Goal: Task Accomplishment & Management: Complete application form

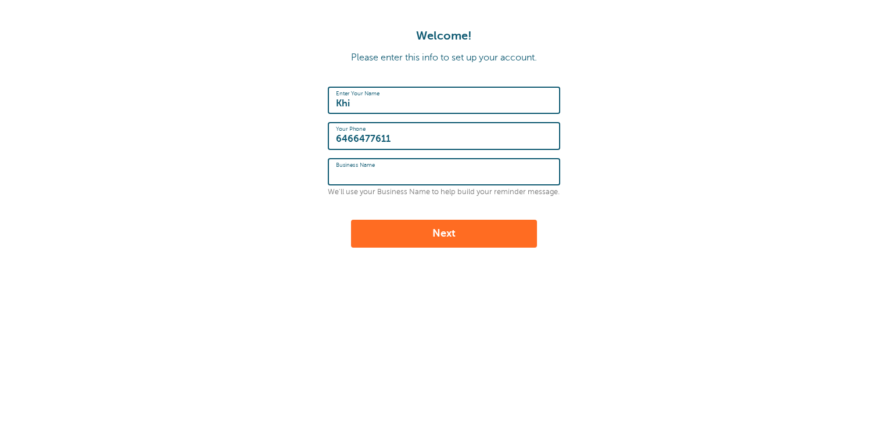
click at [433, 171] on input "Business Name" at bounding box center [444, 171] width 216 height 25
click at [416, 108] on input "Khi" at bounding box center [444, 100] width 216 height 25
click at [354, 174] on label "Business Name" at bounding box center [366, 172] width 60 height 10
click at [354, 174] on input "Business Name" at bounding box center [444, 171] width 216 height 25
drag, startPoint x: 384, startPoint y: 176, endPoint x: 355, endPoint y: 177, distance: 29.7
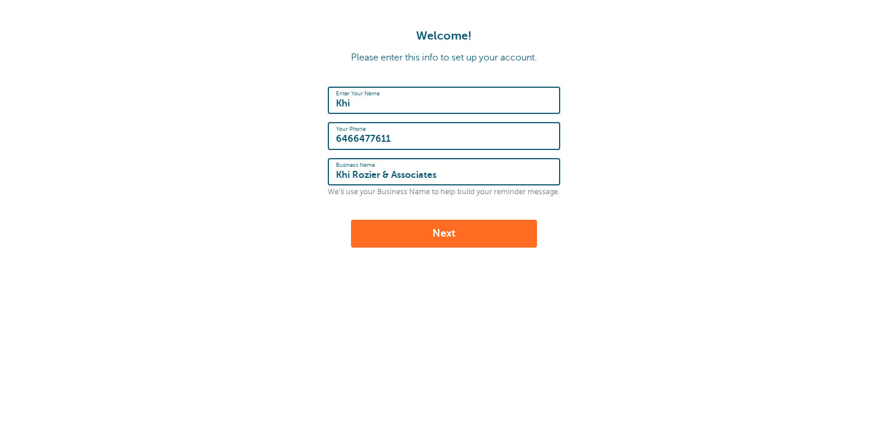
click at [355, 177] on input "Khi Rozier & Associates" at bounding box center [444, 171] width 216 height 25
type input "Khi & Associates"
click at [476, 243] on button "Next" at bounding box center [444, 234] width 186 height 28
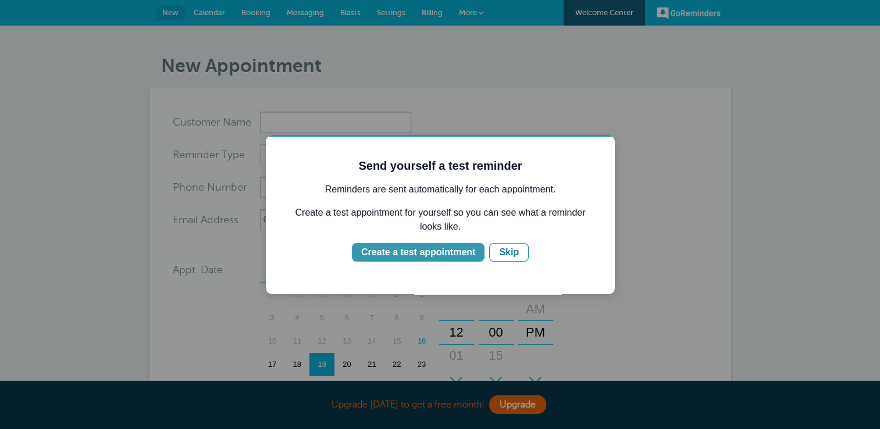
click at [438, 253] on div "Create a test appointment" at bounding box center [418, 252] width 114 height 14
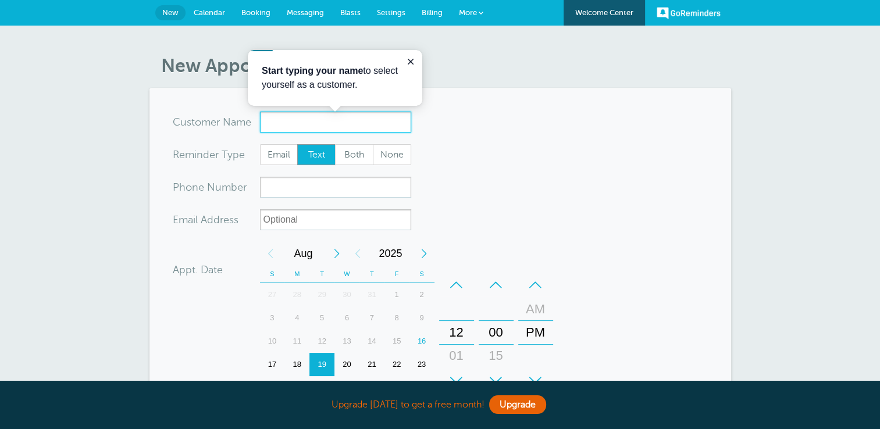
click at [310, 121] on input "x-no-autofill" at bounding box center [335, 122] width 151 height 21
type input "Test"
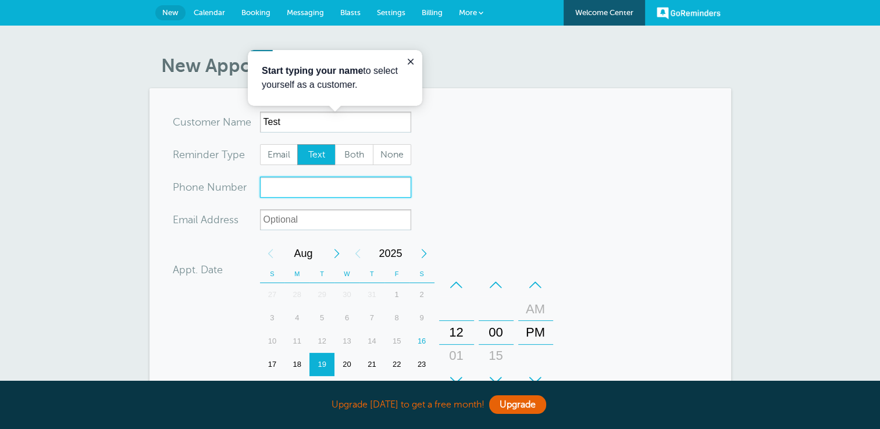
click at [323, 183] on input "xxx-no-autofill" at bounding box center [335, 187] width 151 height 21
type input "6466477611"
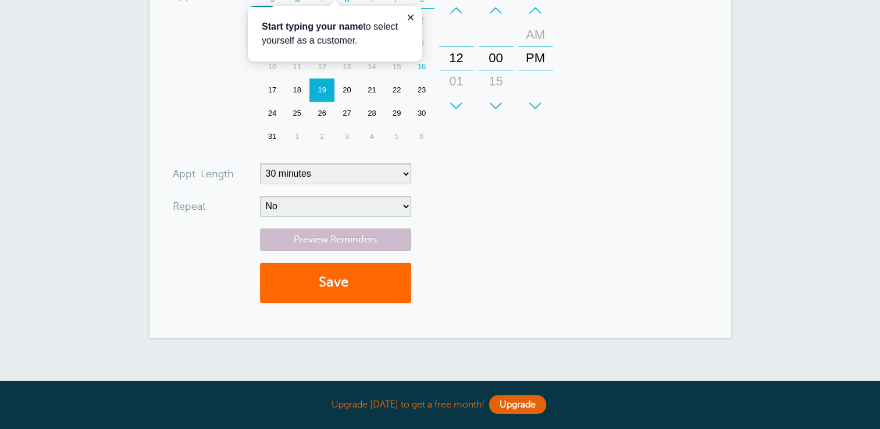
scroll to position [291, 0]
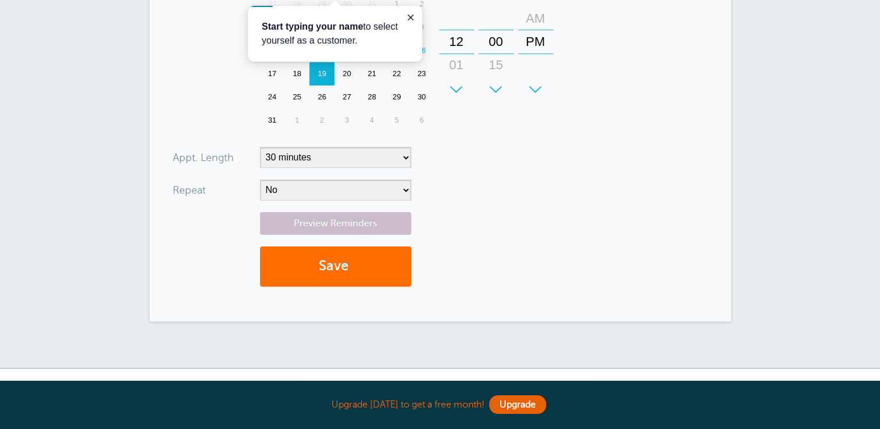
type input "km.rozier@icloud.com"
click at [337, 274] on button "Save" at bounding box center [335, 267] width 151 height 40
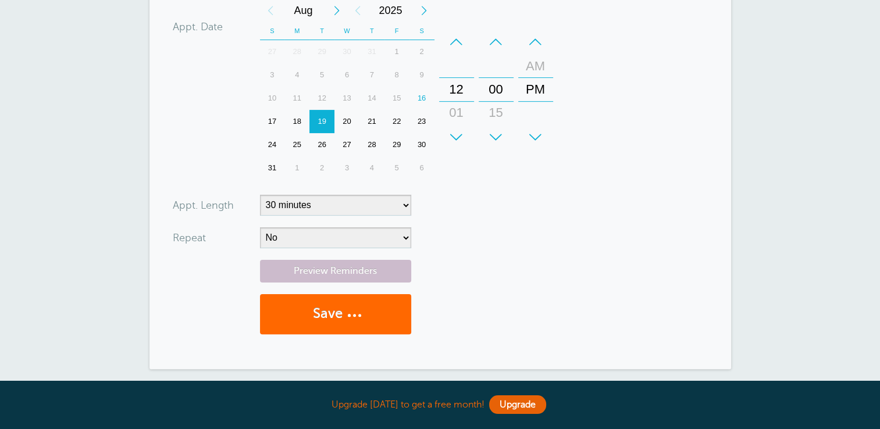
scroll to position [58, 0]
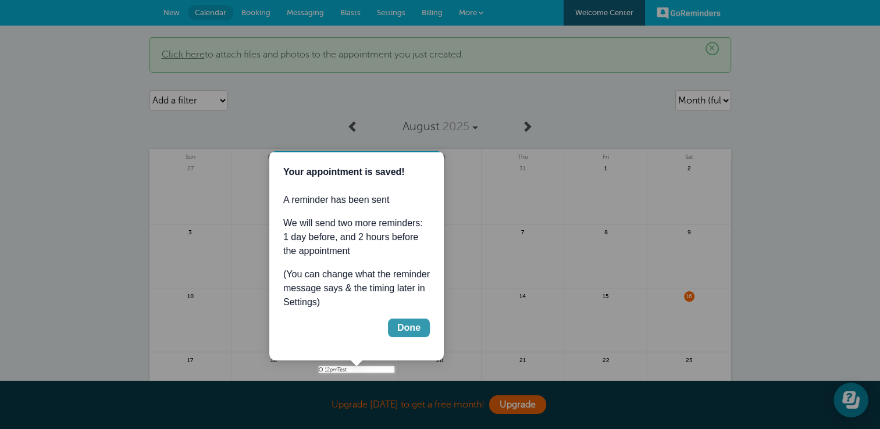
click at [417, 326] on div "Done" at bounding box center [408, 328] width 23 height 14
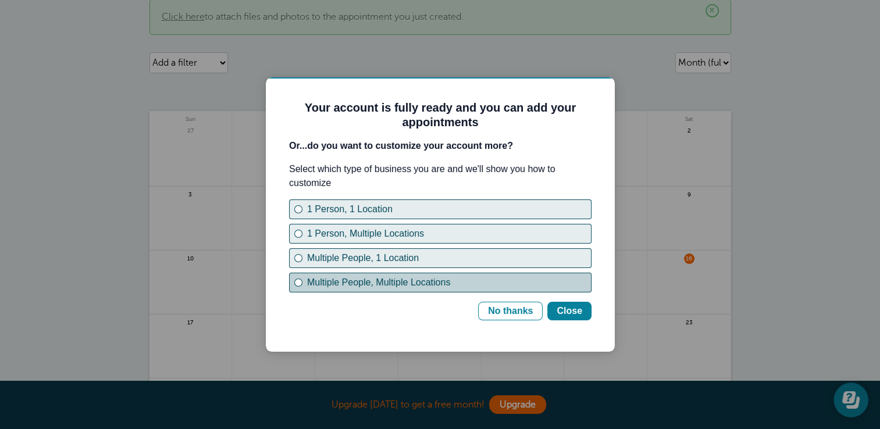
scroll to position [58, 0]
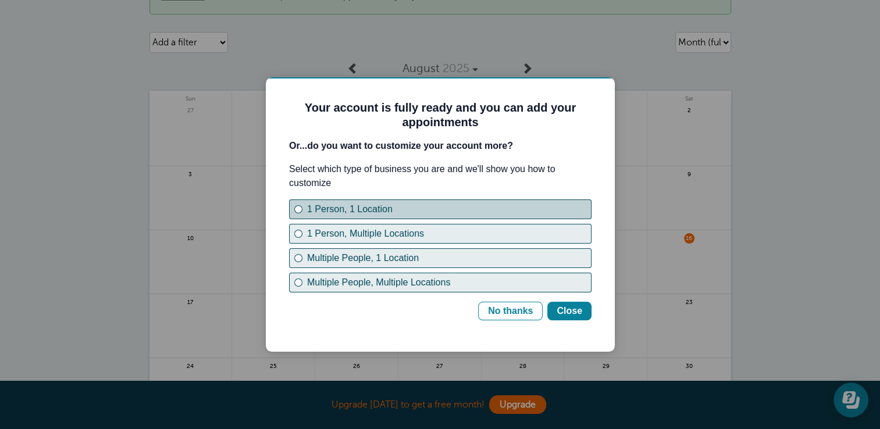
click at [419, 219] on button "1 Person, 1 Location" at bounding box center [440, 209] width 302 height 20
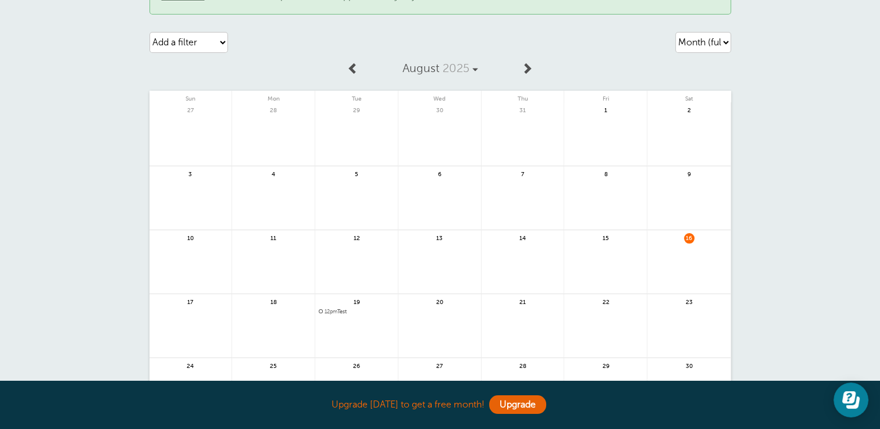
scroll to position [0, 0]
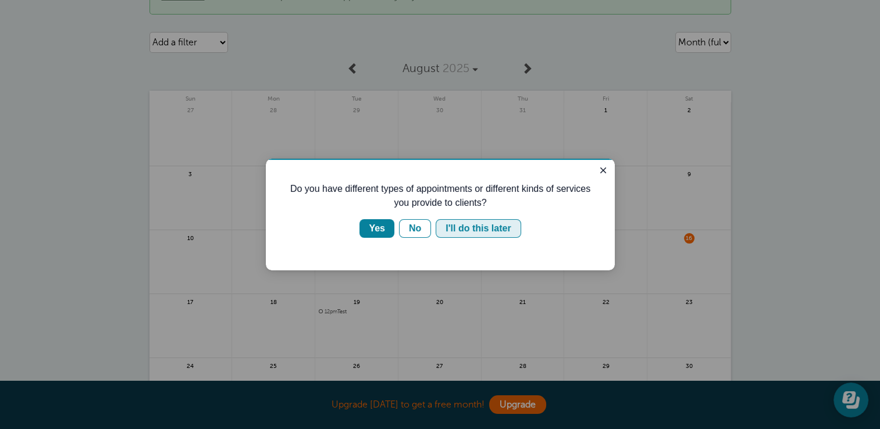
click at [474, 232] on div "I'll do this later" at bounding box center [477, 229] width 65 height 14
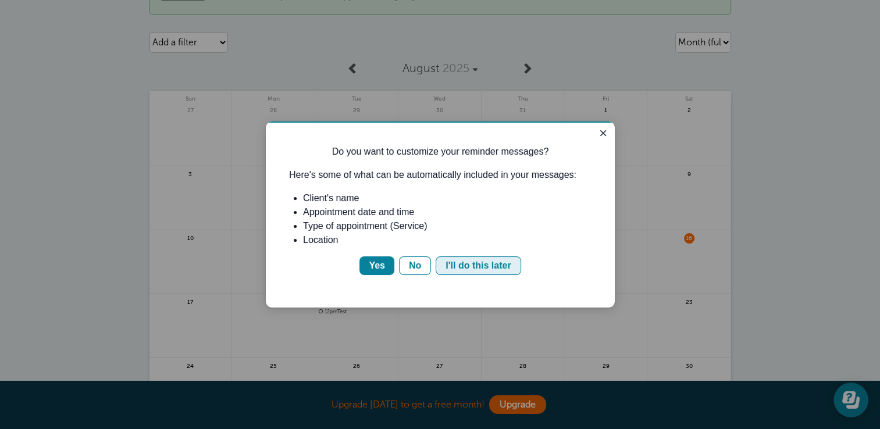
click at [449, 263] on div "I'll do this later" at bounding box center [477, 266] width 65 height 14
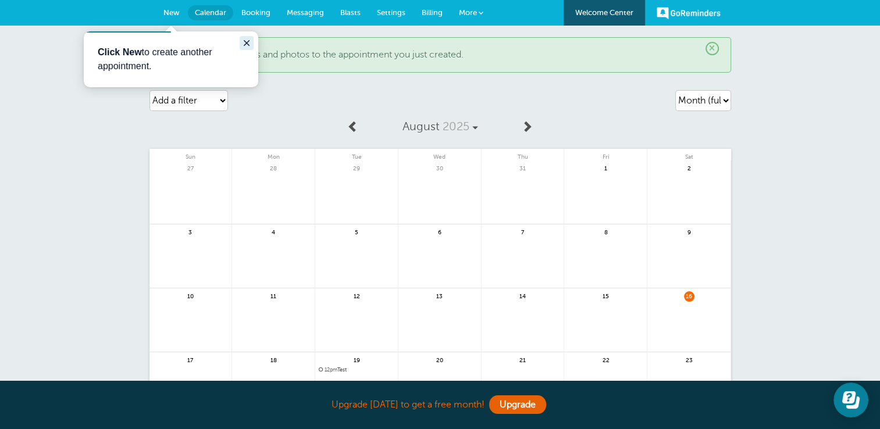
click at [251, 41] on icon "Close guide" at bounding box center [246, 42] width 9 height 9
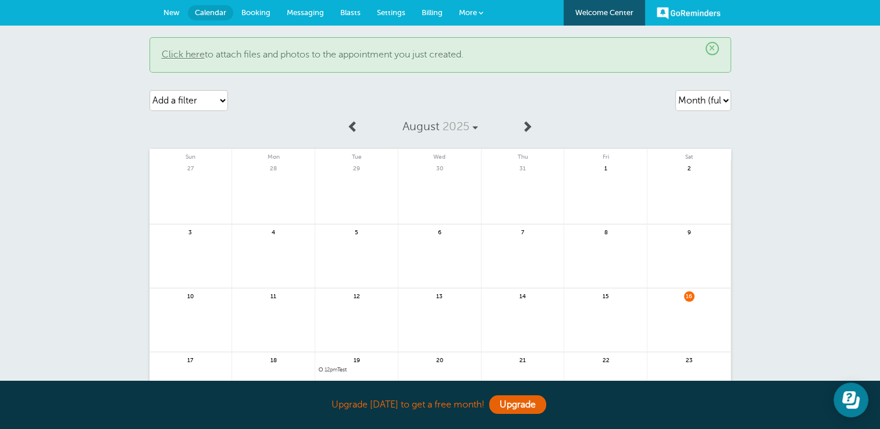
click at [304, 11] on span "Messaging" at bounding box center [305, 12] width 37 height 9
